Goal: Task Accomplishment & Management: Manage account settings

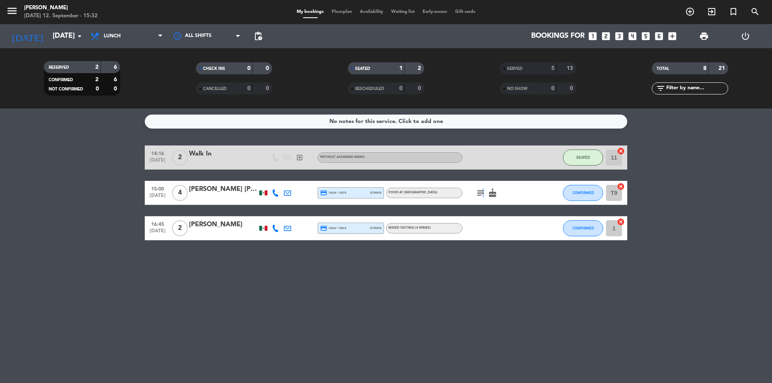
click at [482, 189] on icon "subject" at bounding box center [481, 193] width 10 height 10
drag, startPoint x: 484, startPoint y: 185, endPoint x: 463, endPoint y: 180, distance: 22.1
click at [463, 190] on div "subject cake" at bounding box center [499, 193] width 72 height 24
click at [49, 41] on input "[DATE]" at bounding box center [95, 36] width 93 height 16
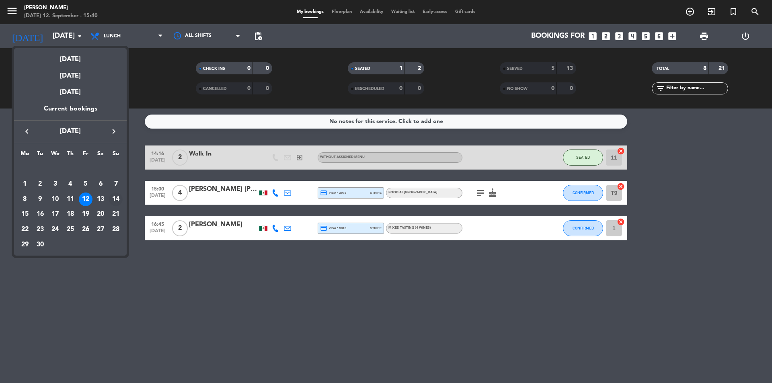
click at [119, 204] on div "14" at bounding box center [116, 200] width 14 height 14
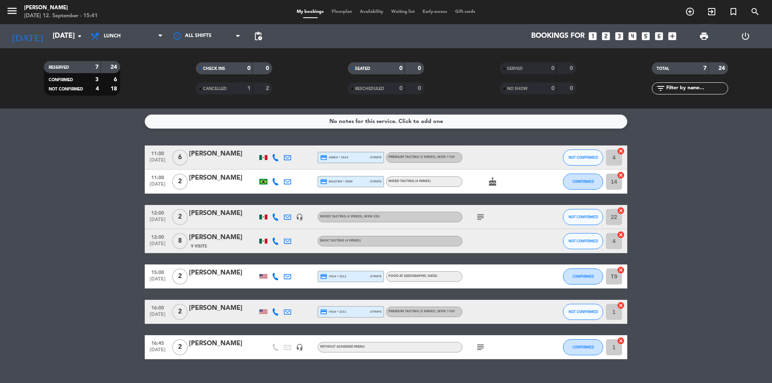
click at [477, 215] on icon "subject" at bounding box center [481, 217] width 10 height 10
click at [479, 215] on icon "subject" at bounding box center [481, 217] width 10 height 10
click at [480, 214] on icon "subject" at bounding box center [481, 217] width 10 height 10
click at [479, 347] on icon "subject" at bounding box center [481, 348] width 10 height 10
click at [480, 220] on icon "subject" at bounding box center [481, 217] width 10 height 10
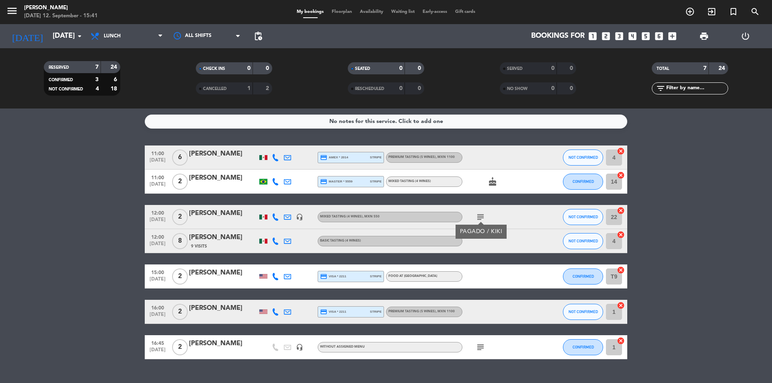
click at [75, 47] on div "[DATE] [DATE] arrow_drop_down" at bounding box center [46, 36] width 80 height 24
click at [75, 42] on input "[DATE]" at bounding box center [95, 36] width 93 height 16
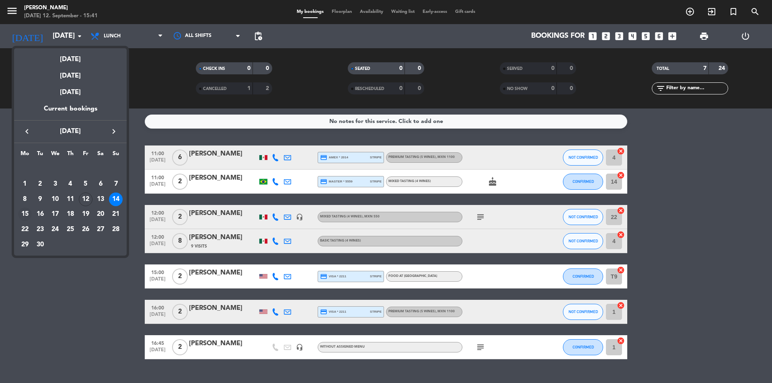
click at [27, 212] on div "15" at bounding box center [25, 215] width 14 height 14
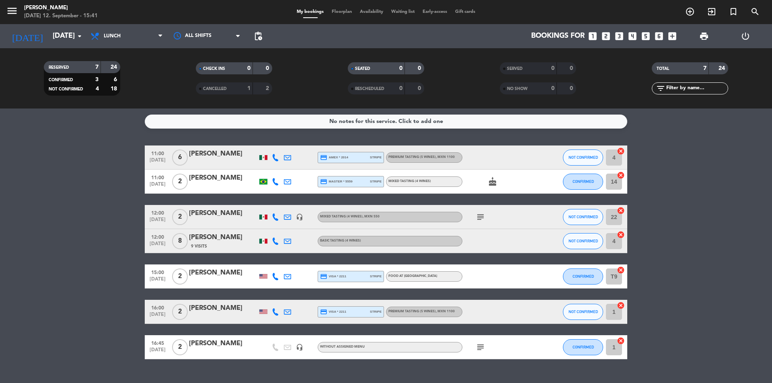
type input "[DATE]"
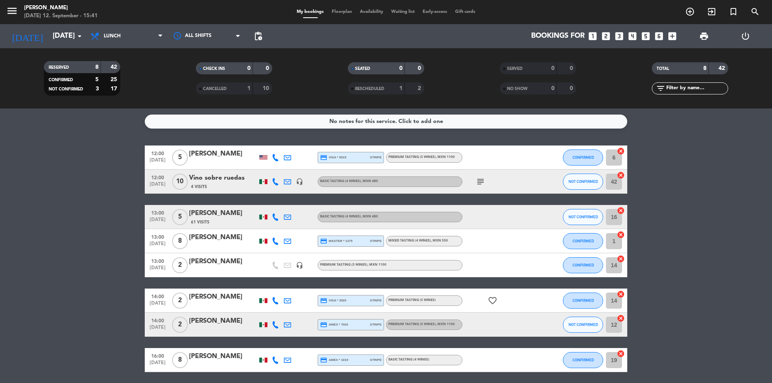
click at [481, 182] on icon "subject" at bounding box center [481, 182] width 10 height 10
